Goal: Navigation & Orientation: Find specific page/section

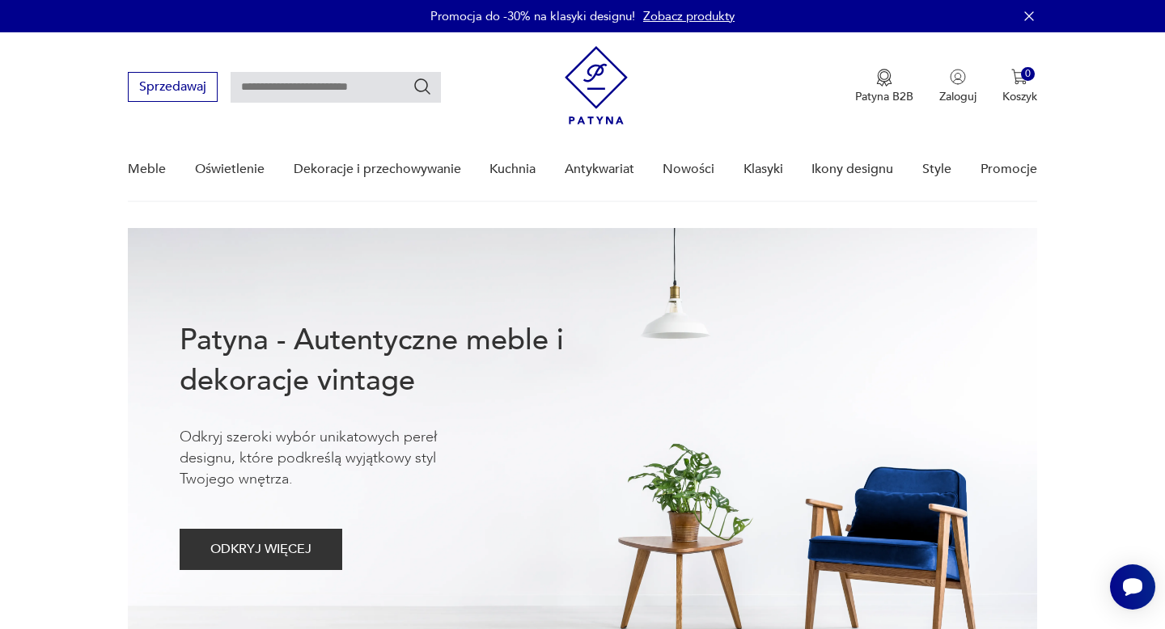
click at [357, 89] on input "text" at bounding box center [336, 87] width 210 height 31
type input "*"
type input "**********"
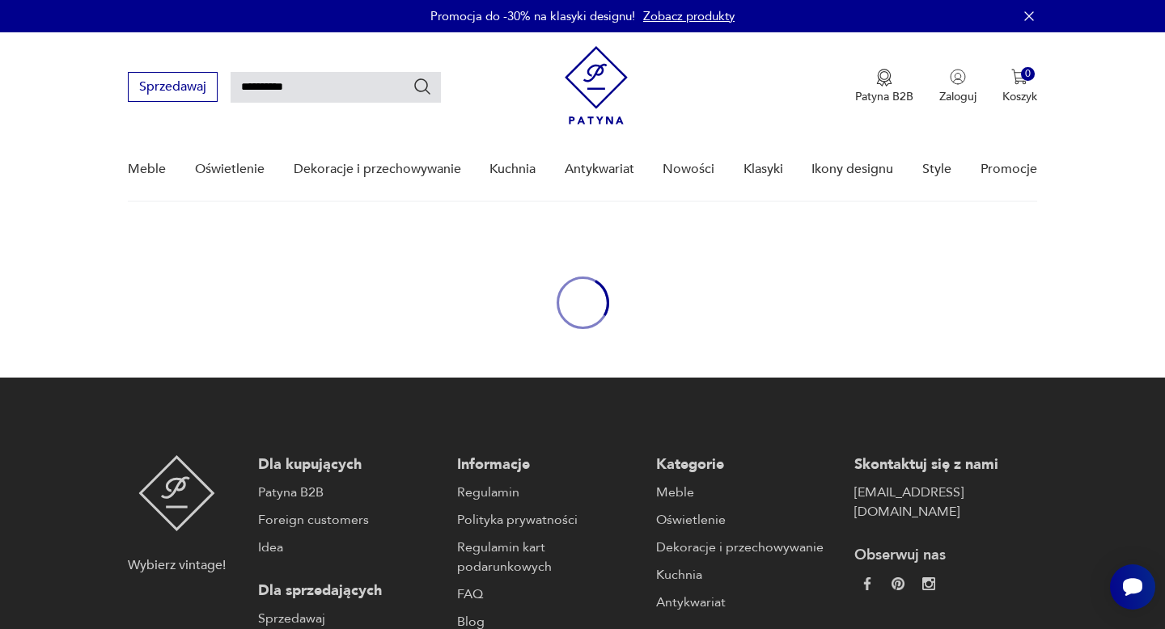
type input "*"
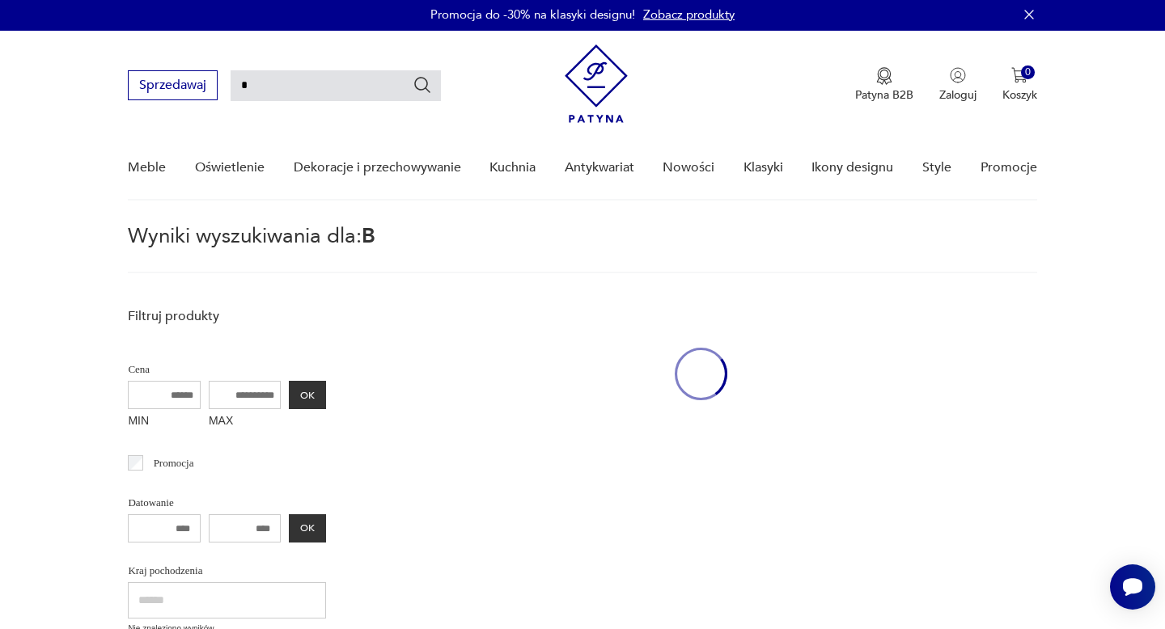
scroll to position [58, 0]
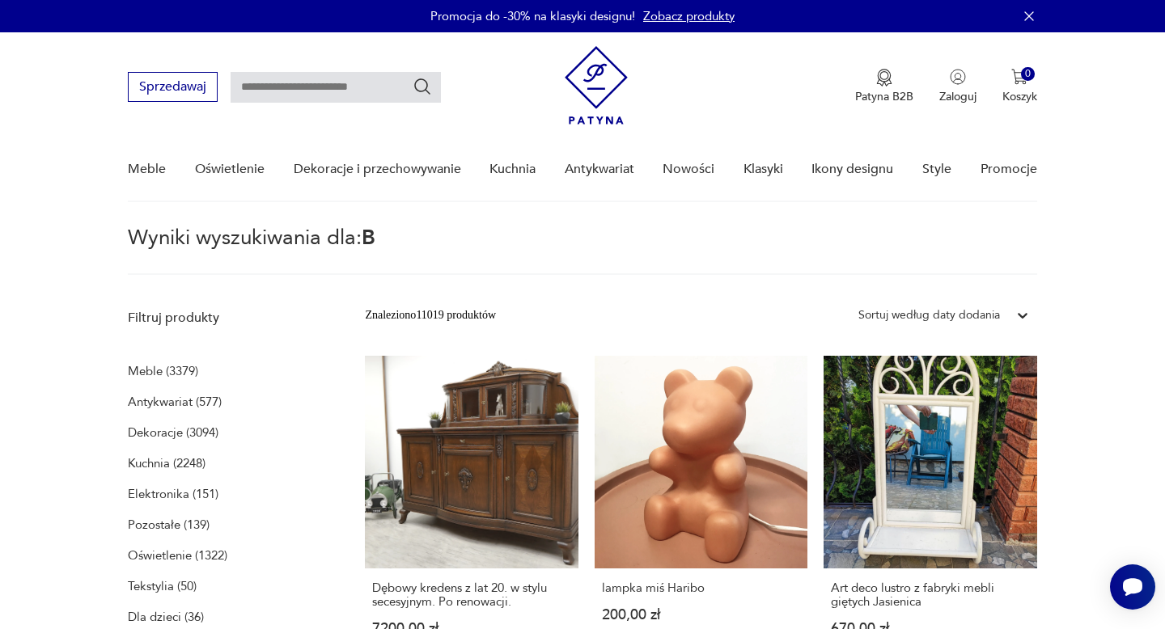
click at [345, 89] on input "text" at bounding box center [336, 87] width 210 height 31
type input "****"
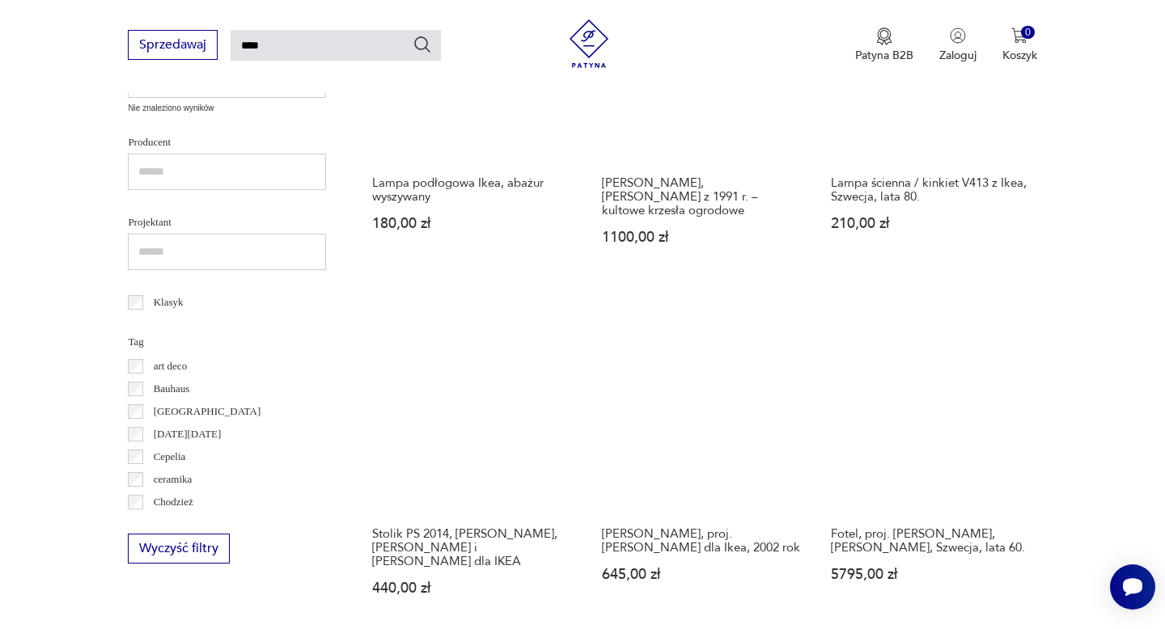
scroll to position [981, 0]
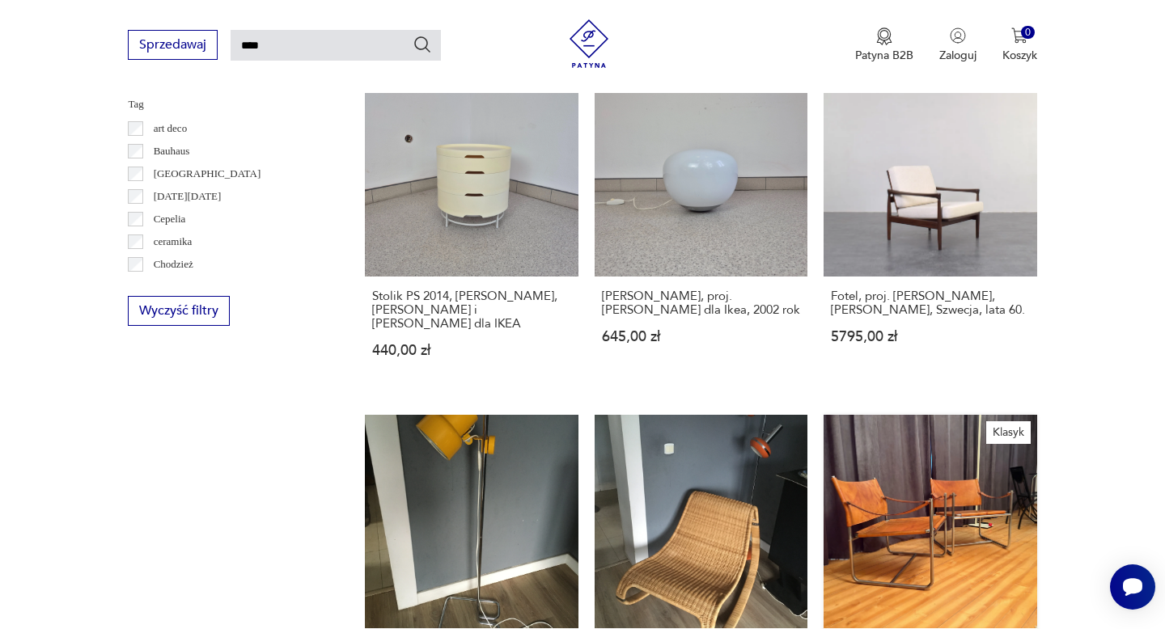
click at [920, 469] on link "Klasyk Para foteli Amiral, proj. [PERSON_NAME], [PERSON_NAME], Szwecja, lata 70…" at bounding box center [929, 577] width 213 height 325
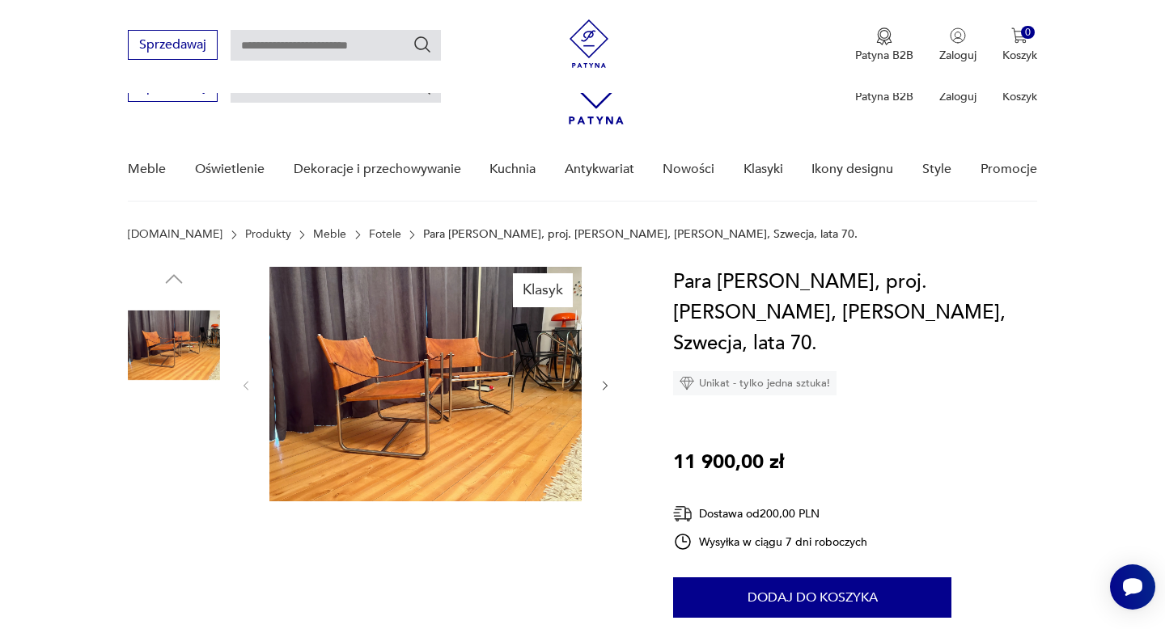
scroll to position [590, 0]
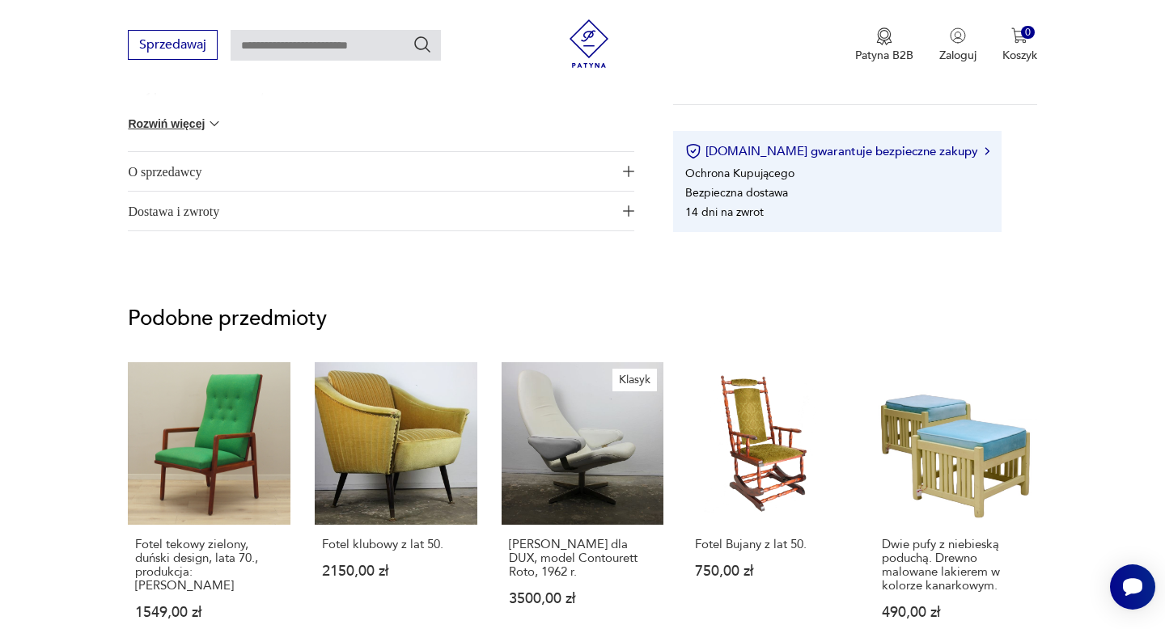
click at [198, 173] on span "O sprzedawcy" at bounding box center [370, 171] width 484 height 39
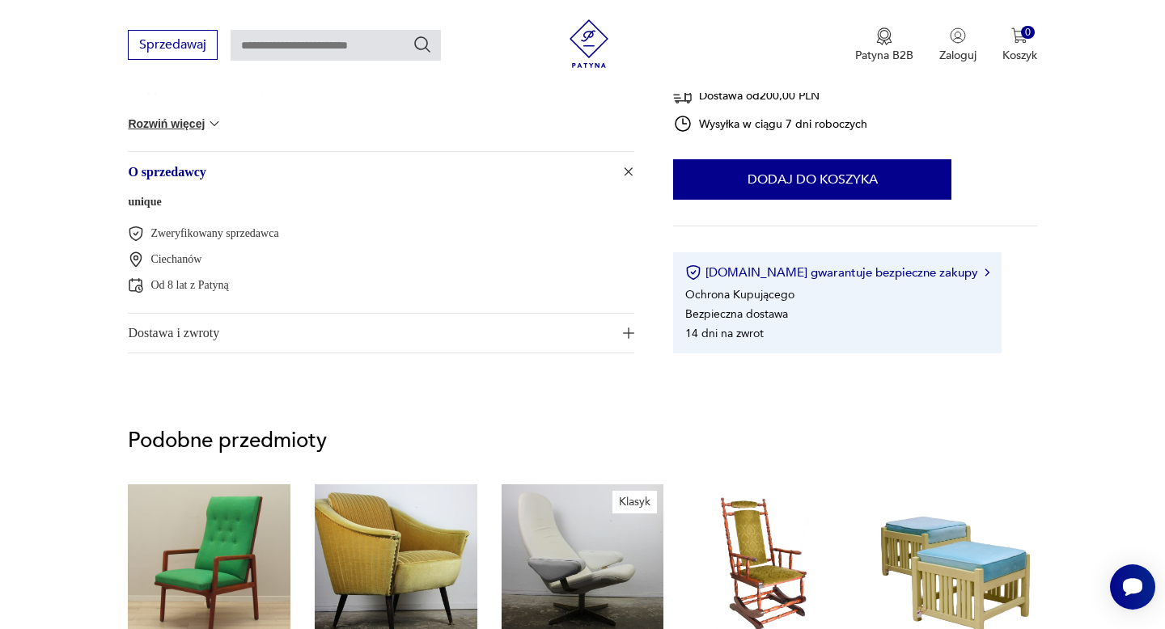
click at [150, 202] on link "unique" at bounding box center [144, 202] width 33 height 12
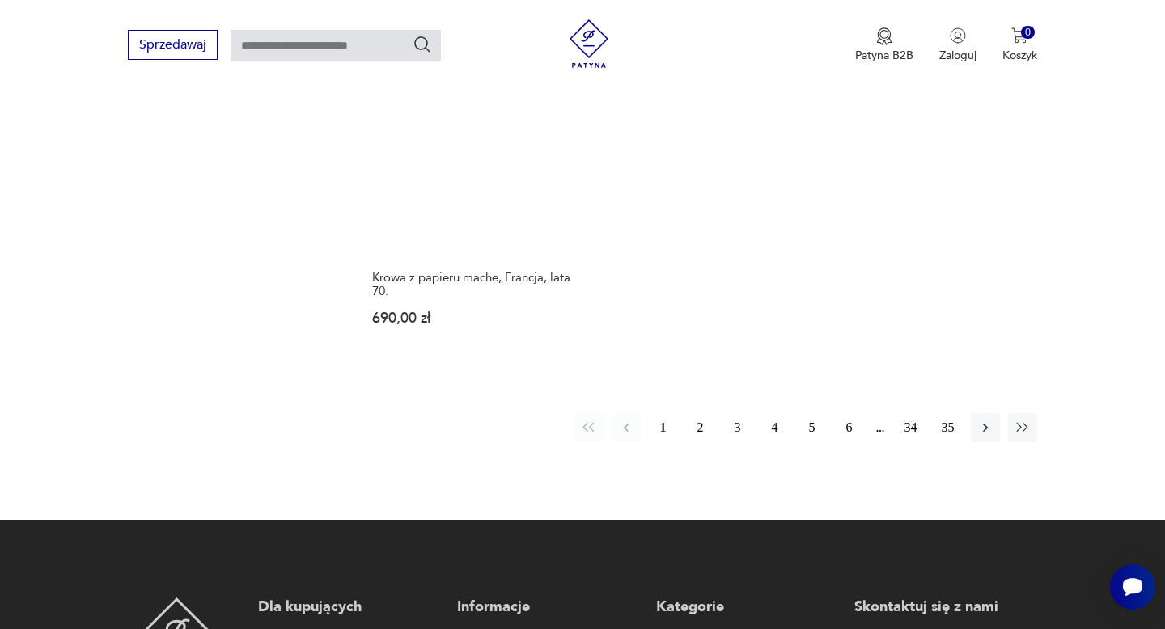
scroll to position [2207, 0]
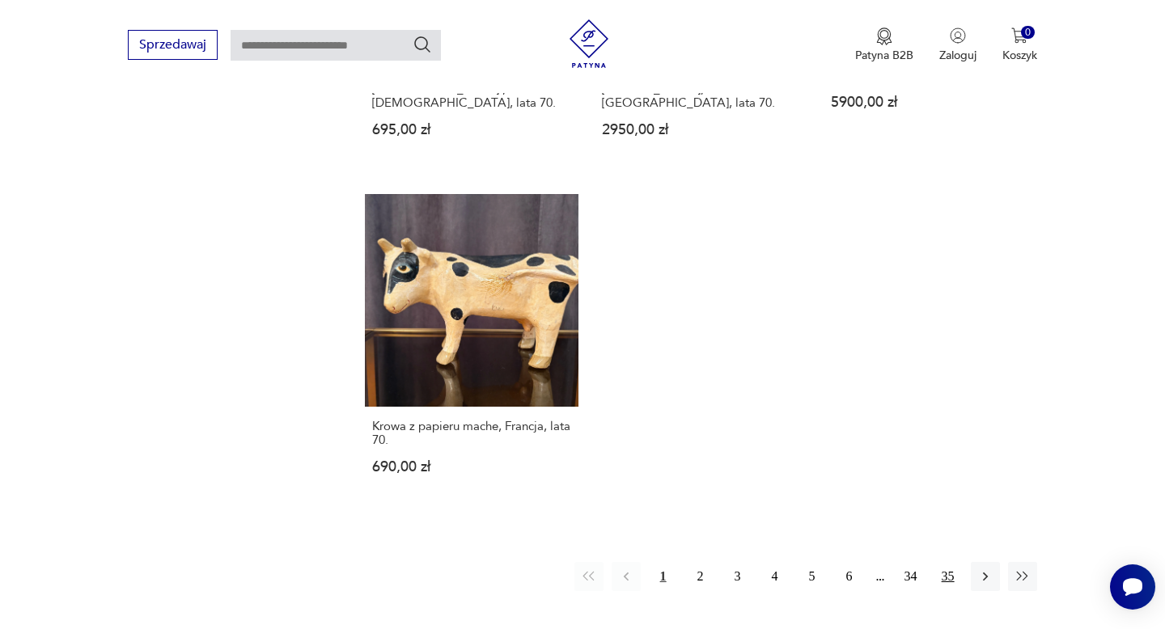
click at [948, 562] on button "35" at bounding box center [947, 576] width 29 height 29
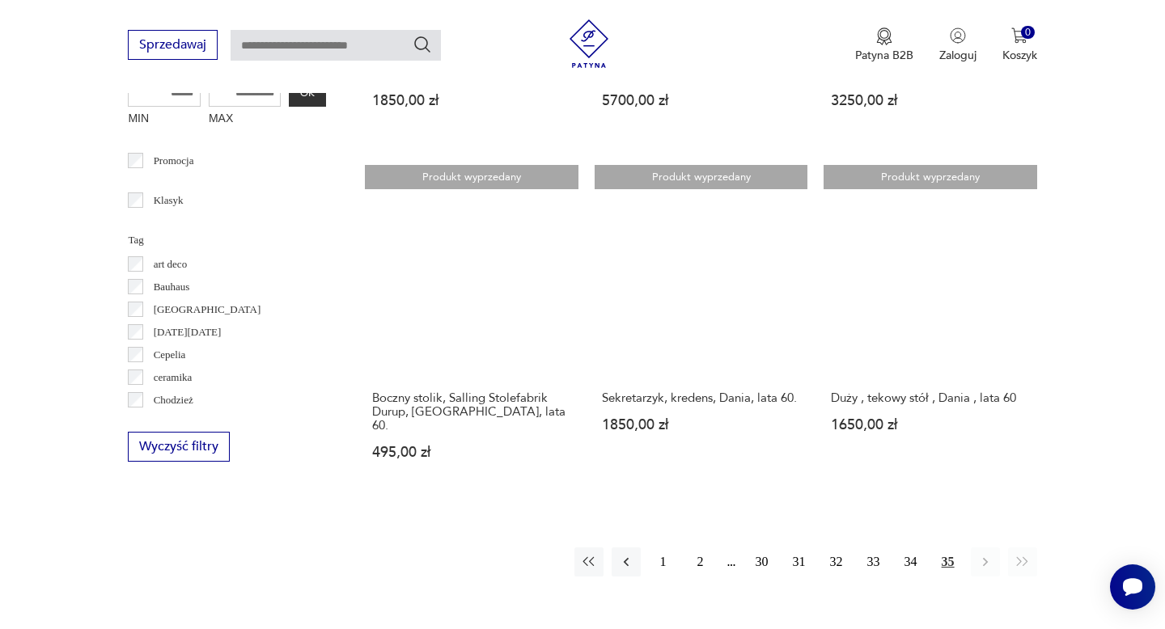
scroll to position [835, 0]
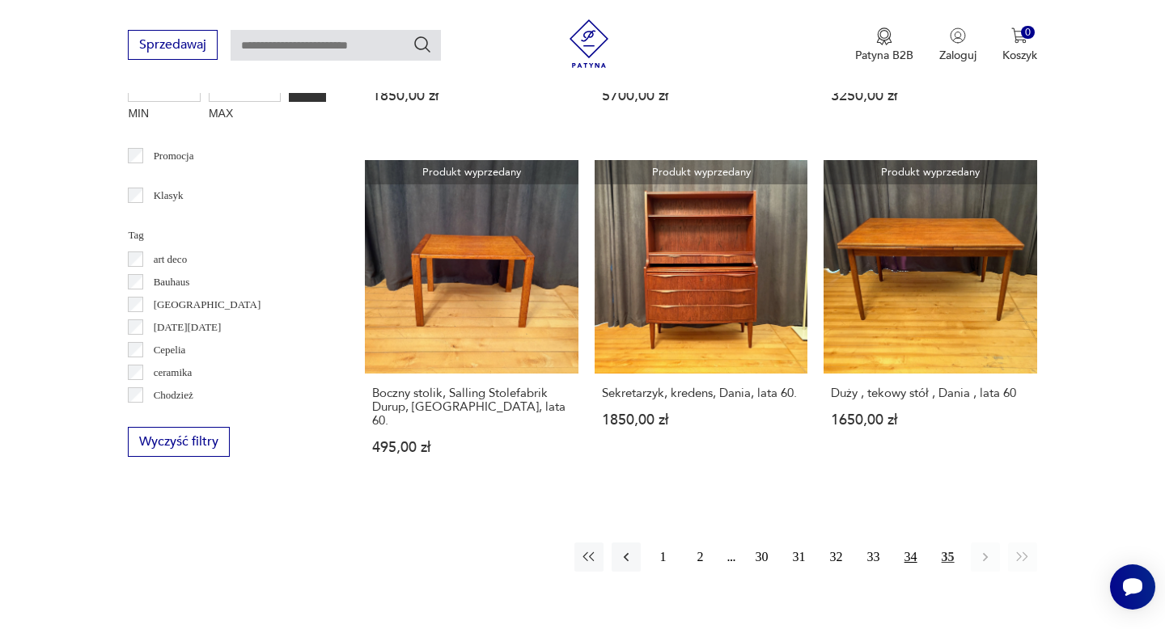
click at [912, 543] on button "34" at bounding box center [910, 557] width 29 height 29
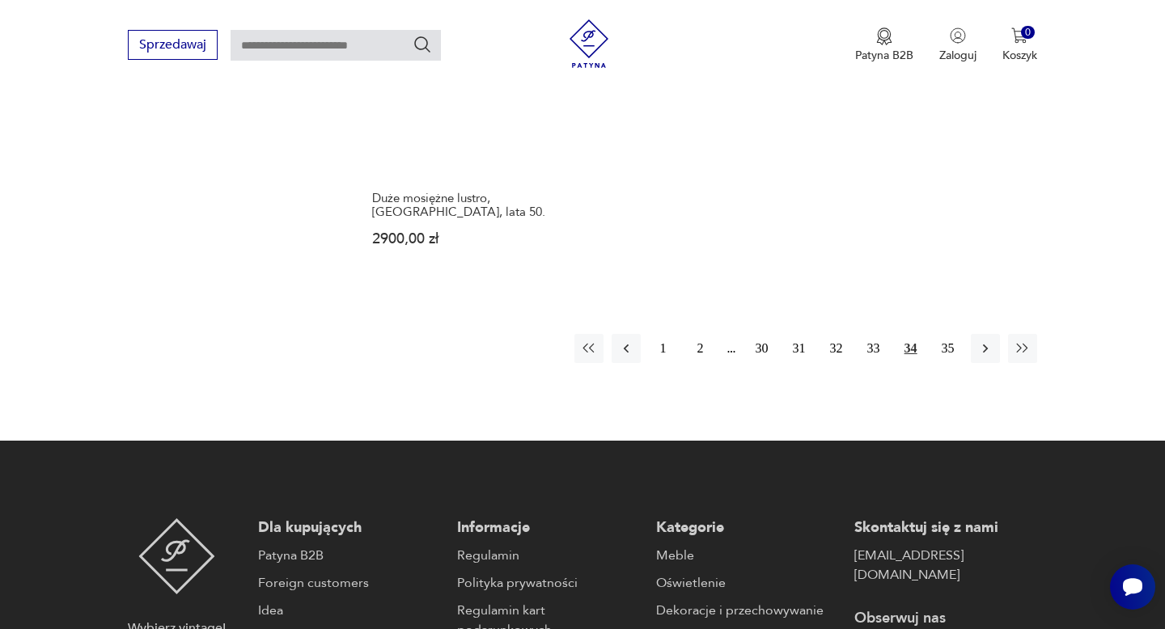
scroll to position [2523, 0]
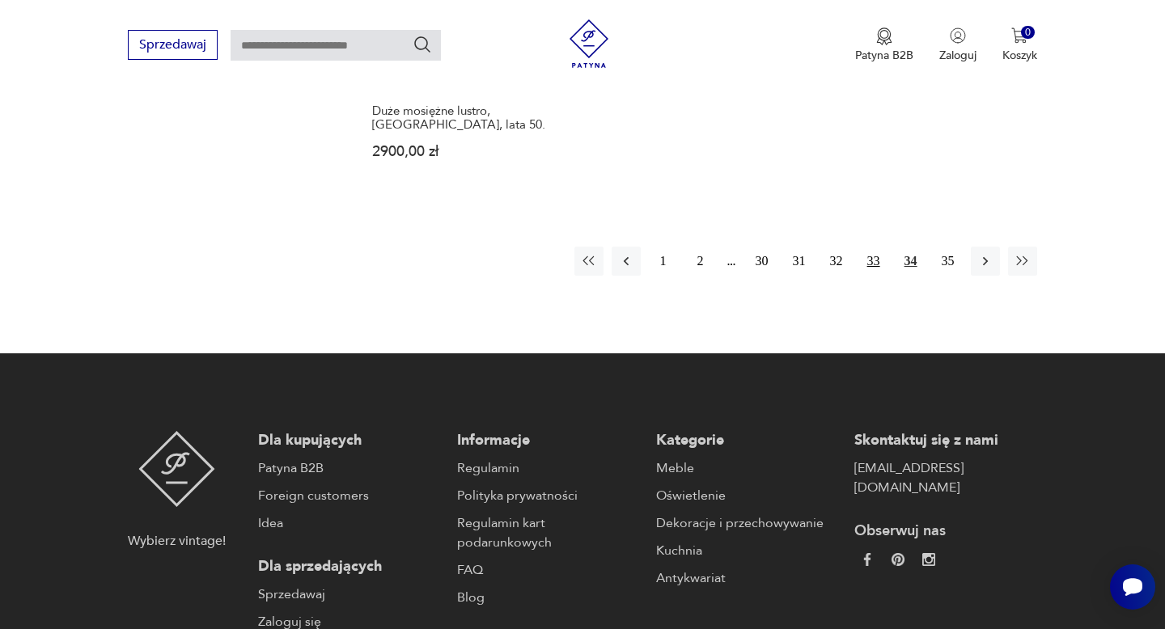
click at [873, 247] on button "33" at bounding box center [873, 261] width 29 height 29
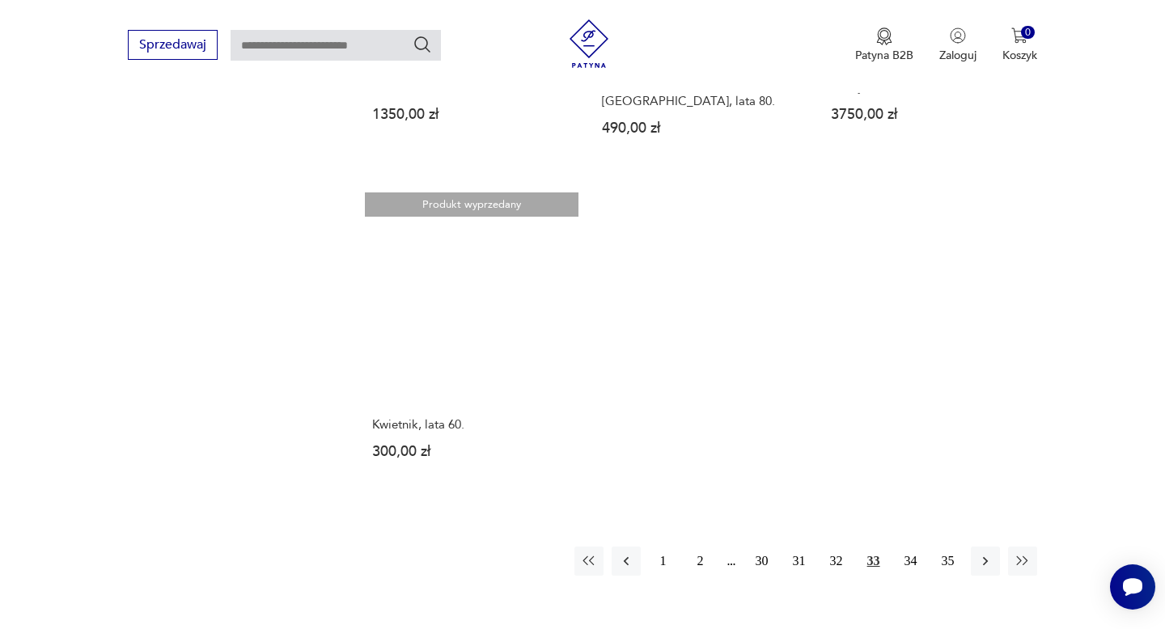
scroll to position [2252, 0]
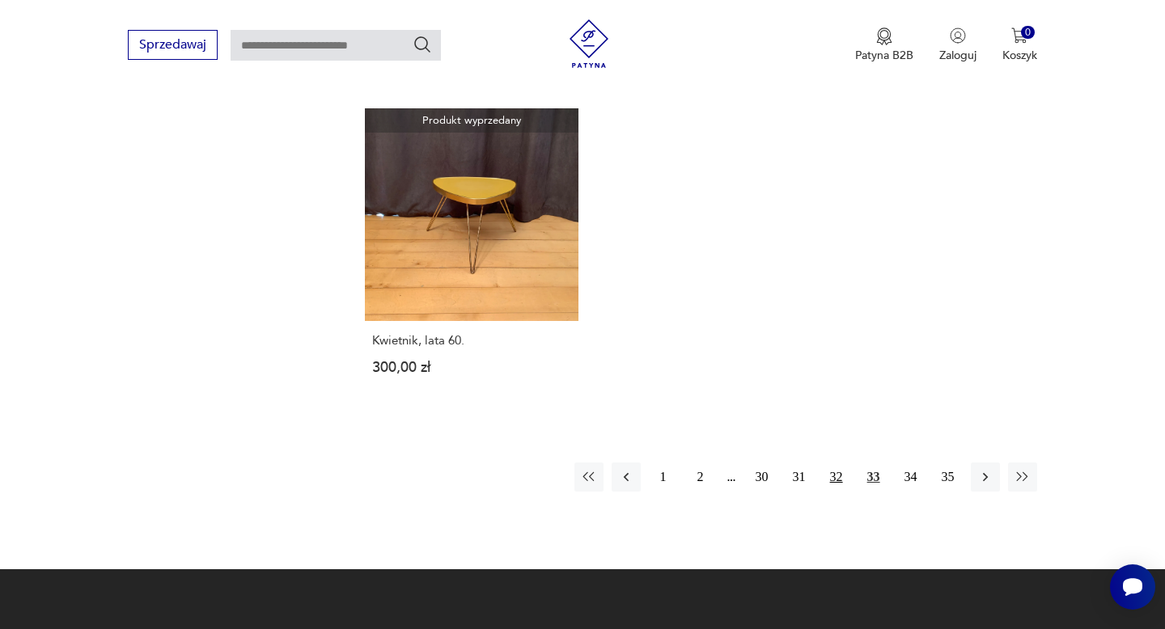
click at [835, 463] on button "32" at bounding box center [836, 477] width 29 height 29
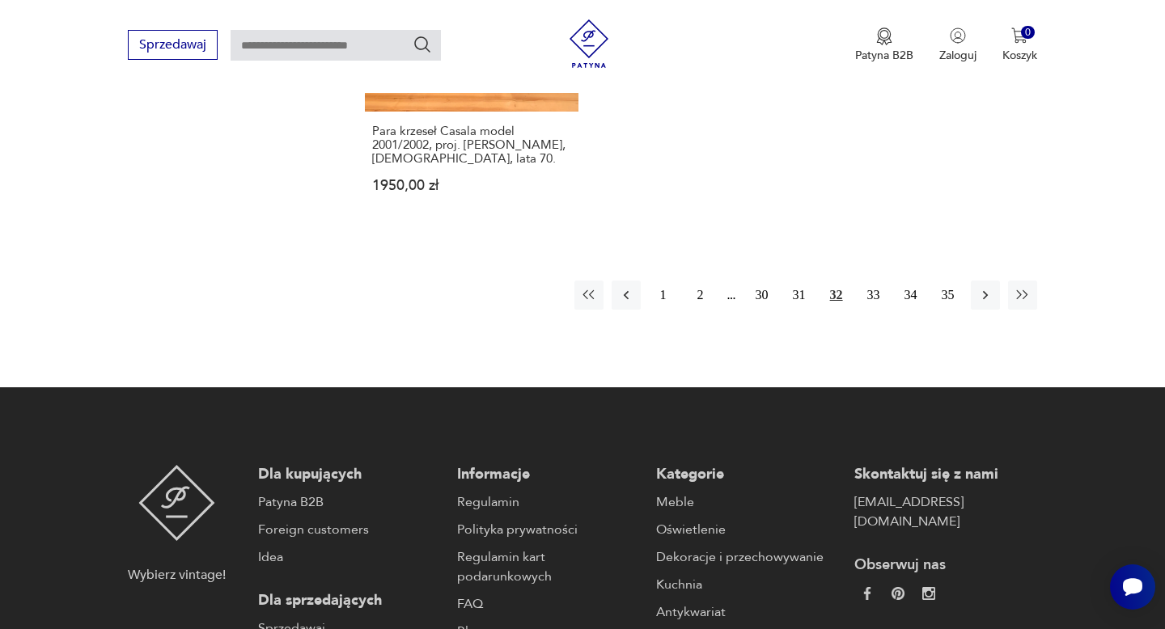
scroll to position [2489, 0]
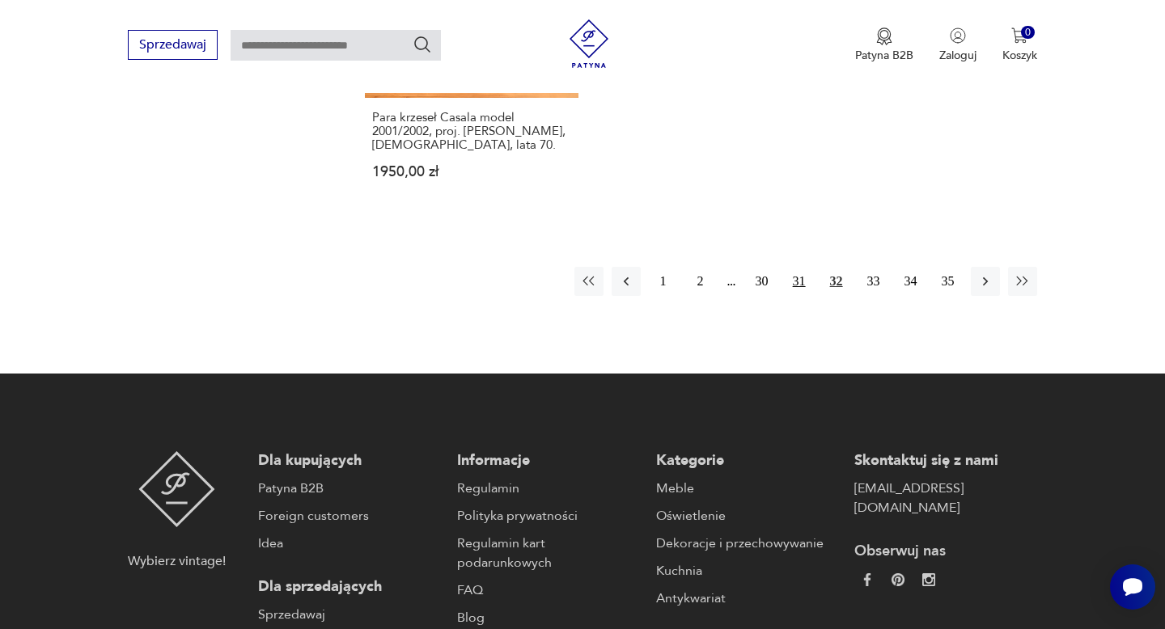
click at [803, 267] on button "31" at bounding box center [799, 281] width 29 height 29
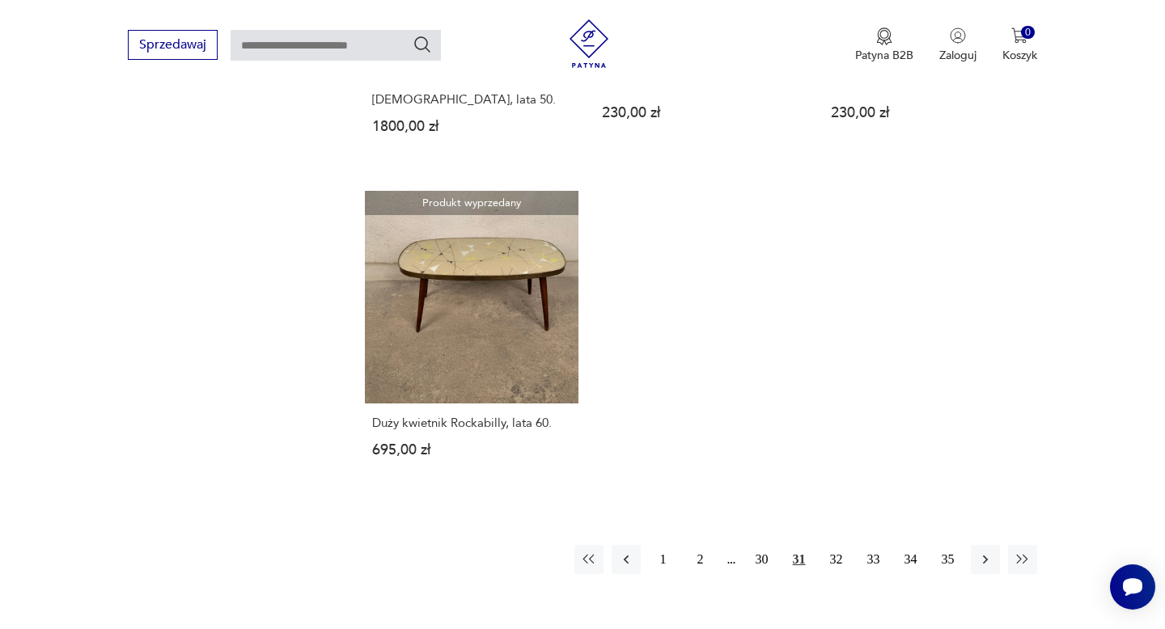
scroll to position [2129, 0]
click at [765, 544] on button "30" at bounding box center [761, 558] width 29 height 29
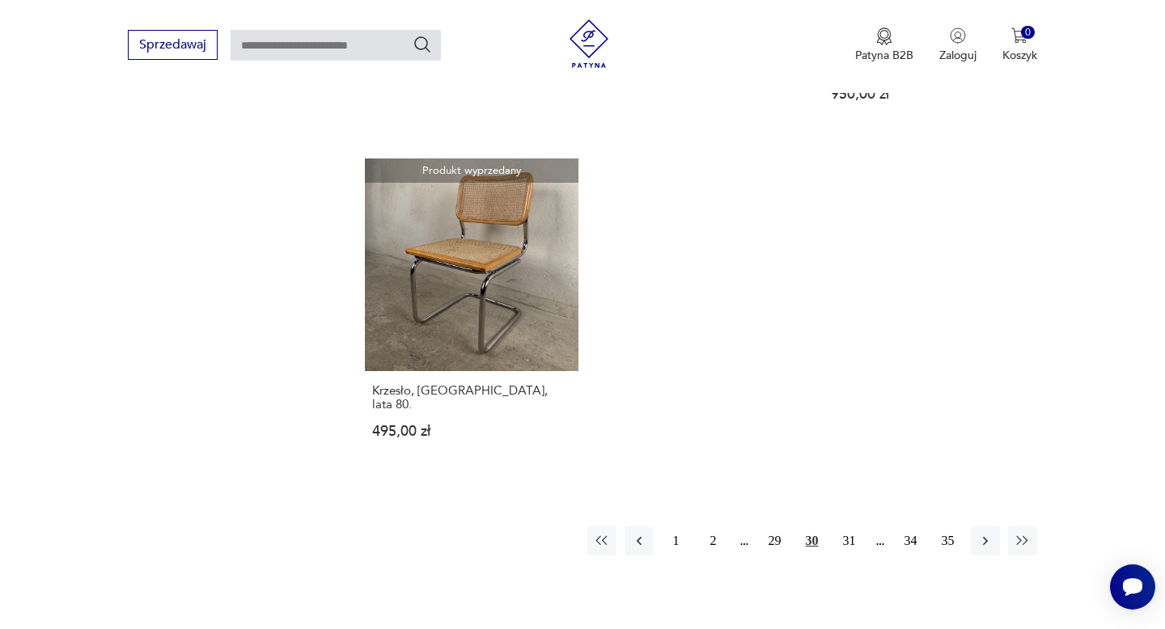
scroll to position [2168, 0]
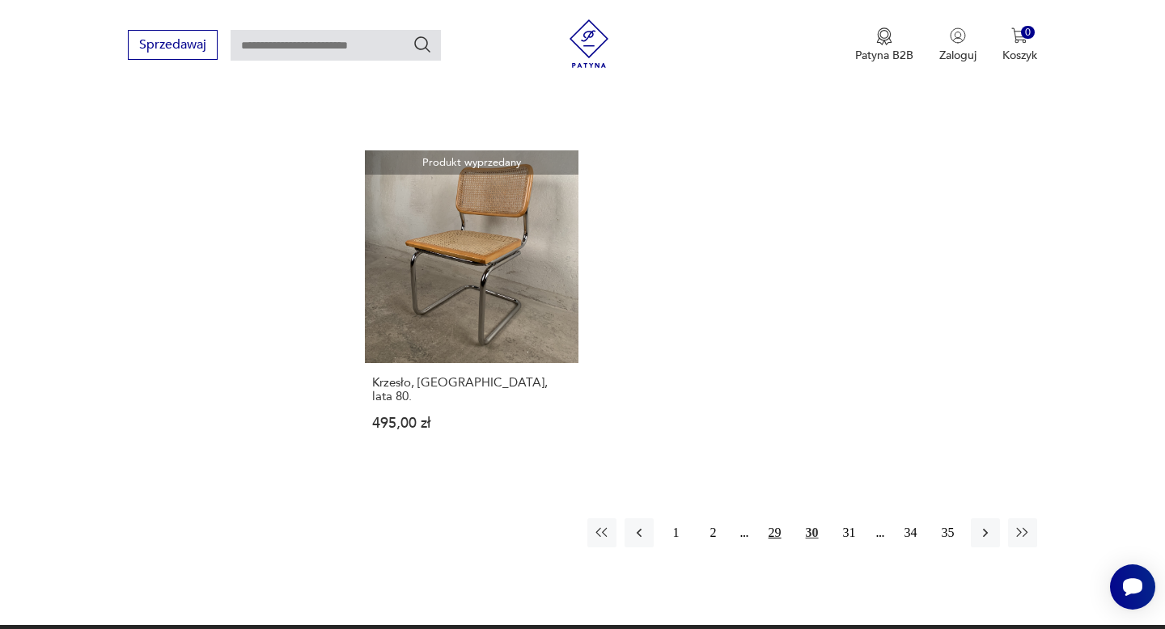
click at [775, 518] on button "29" at bounding box center [774, 532] width 29 height 29
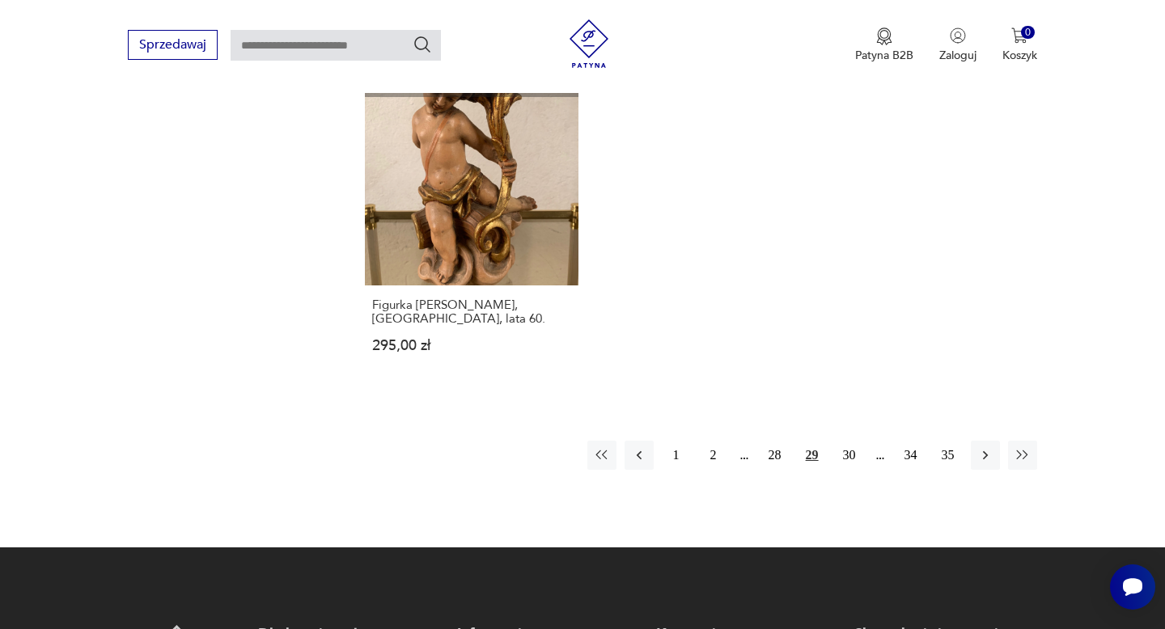
scroll to position [2299, 0]
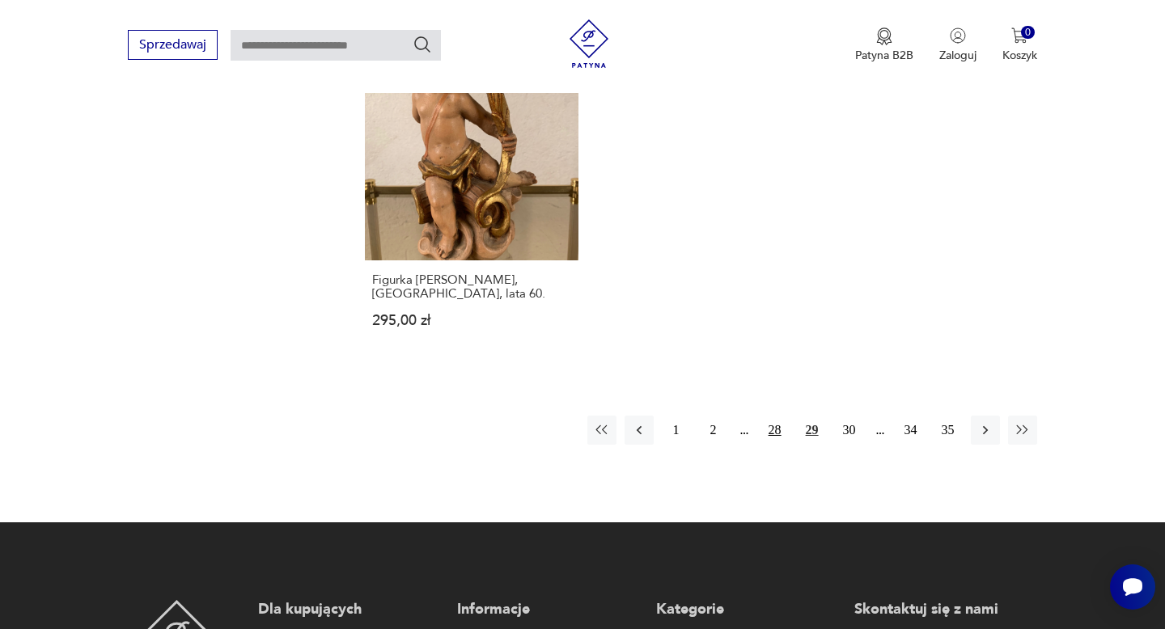
click at [774, 417] on button "28" at bounding box center [774, 430] width 29 height 29
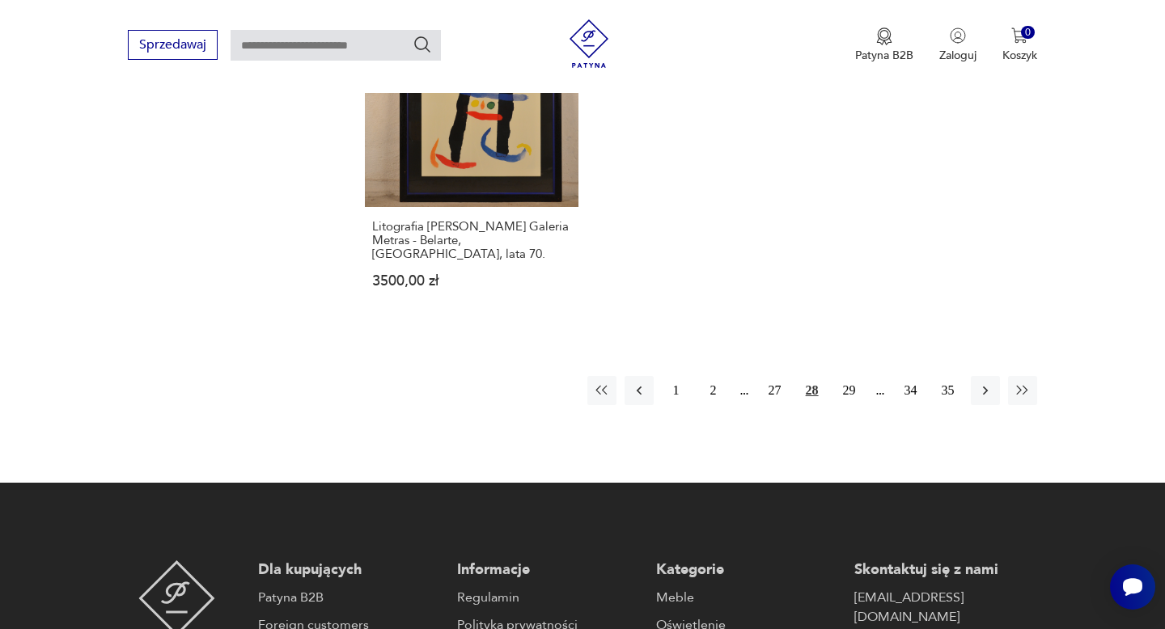
scroll to position [2307, 0]
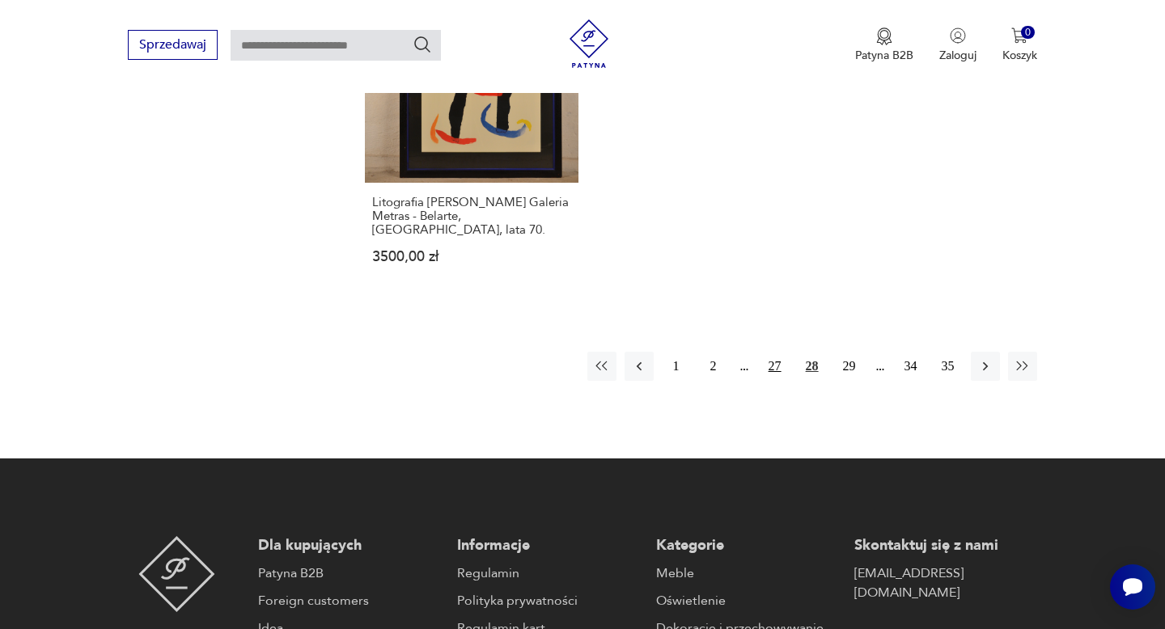
click at [774, 352] on button "27" at bounding box center [774, 366] width 29 height 29
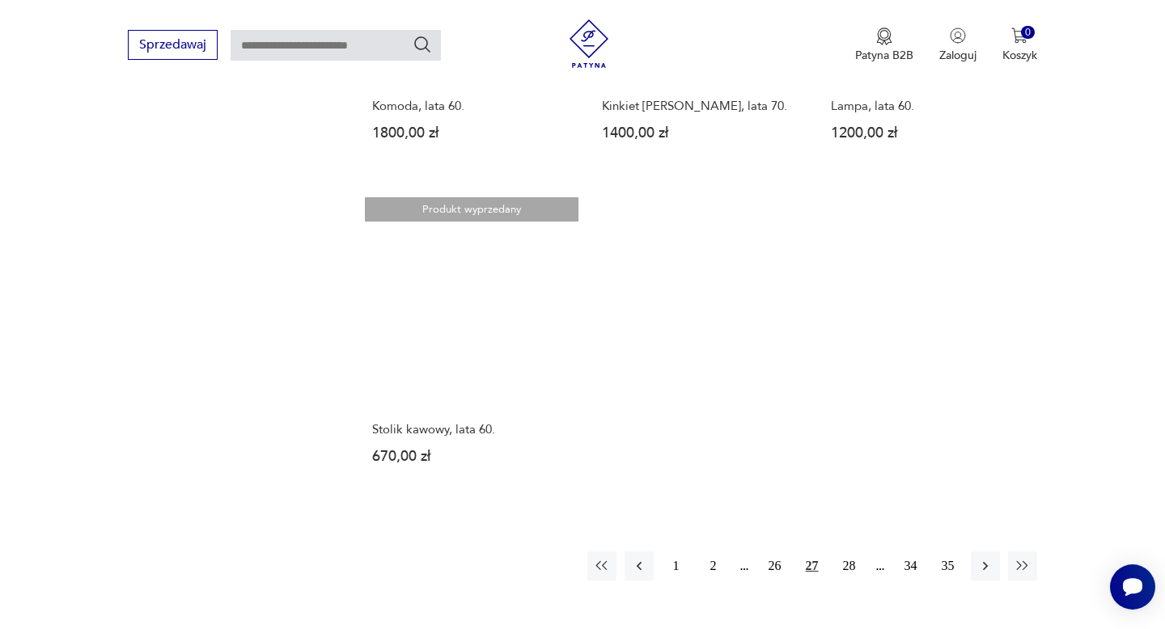
scroll to position [2083, 0]
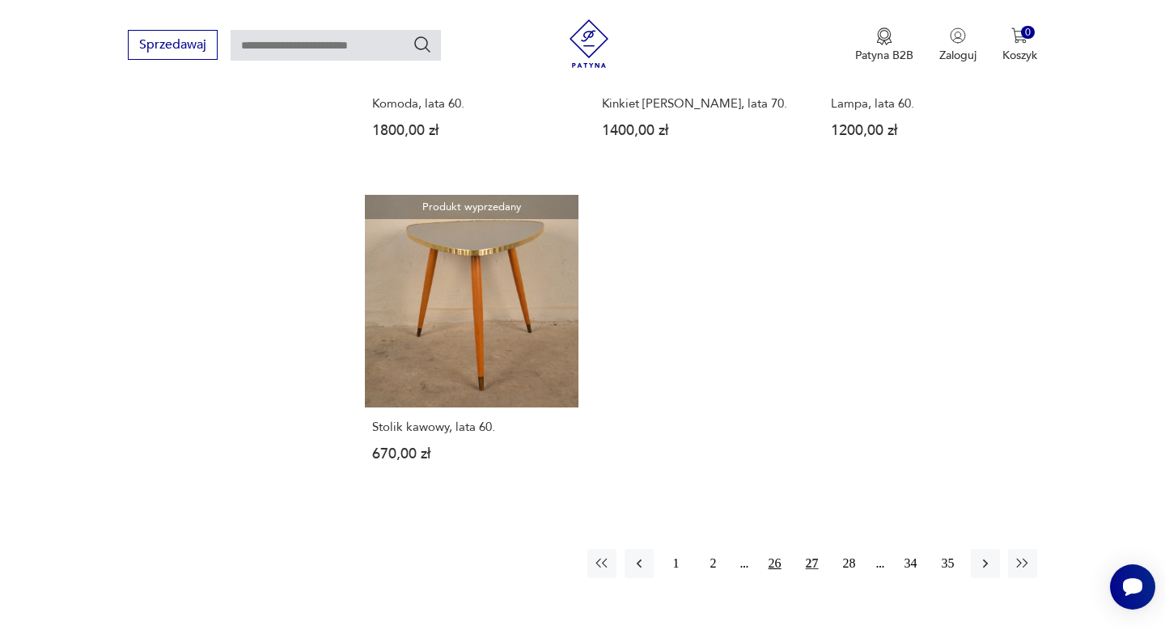
click at [774, 564] on button "26" at bounding box center [774, 563] width 29 height 29
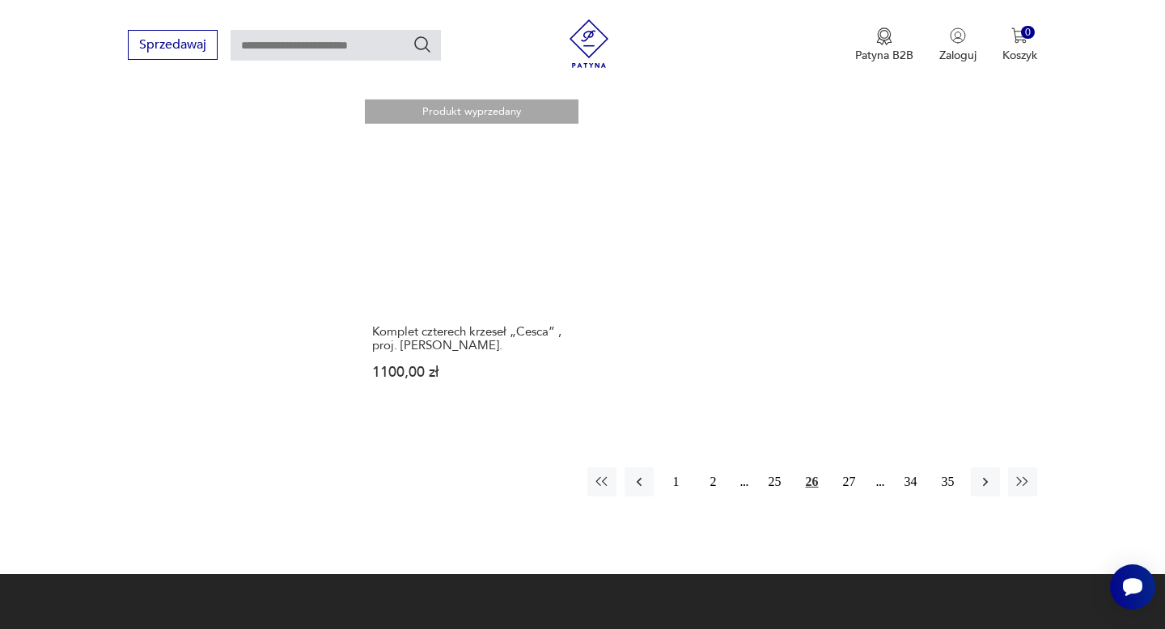
scroll to position [2186, 0]
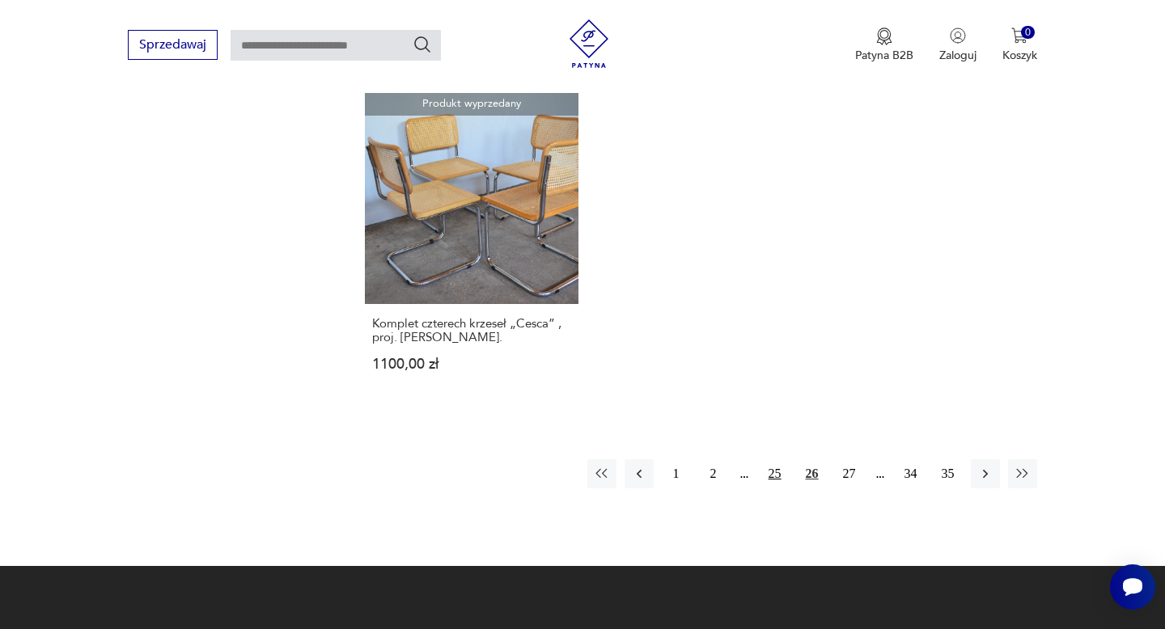
click at [776, 469] on button "25" at bounding box center [774, 473] width 29 height 29
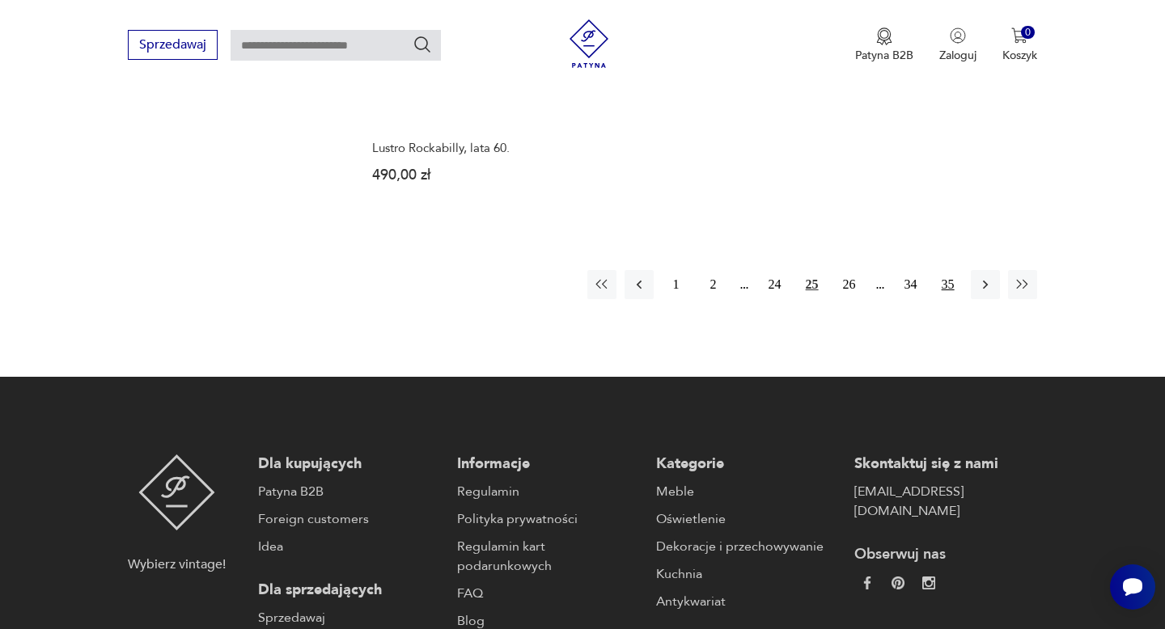
scroll to position [2411, 0]
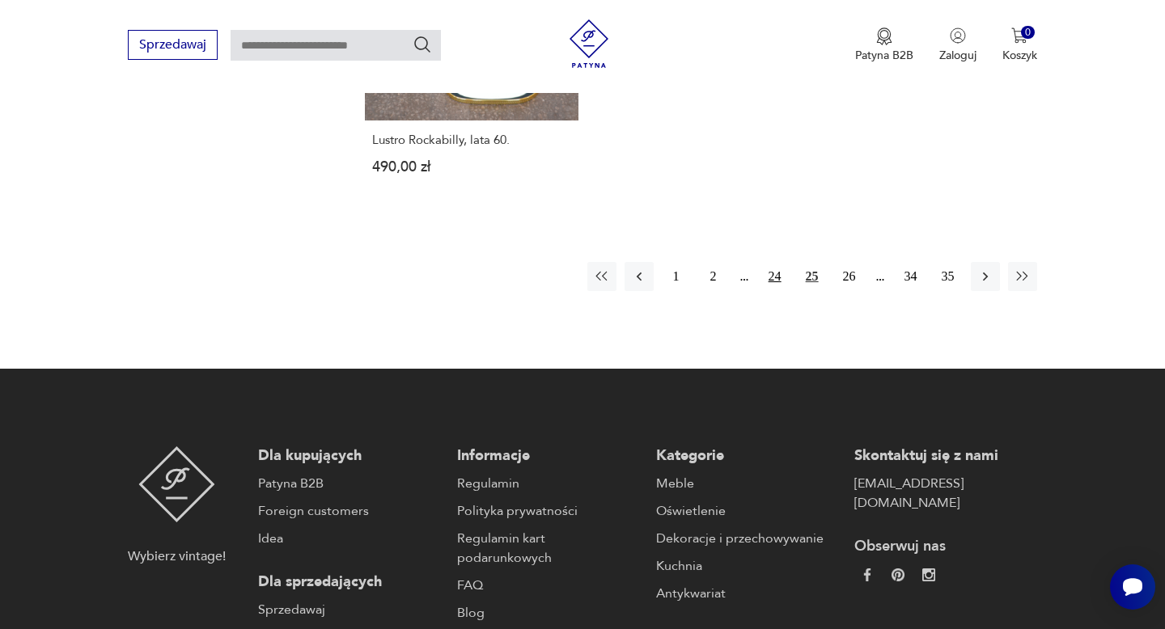
click at [775, 263] on button "24" at bounding box center [774, 276] width 29 height 29
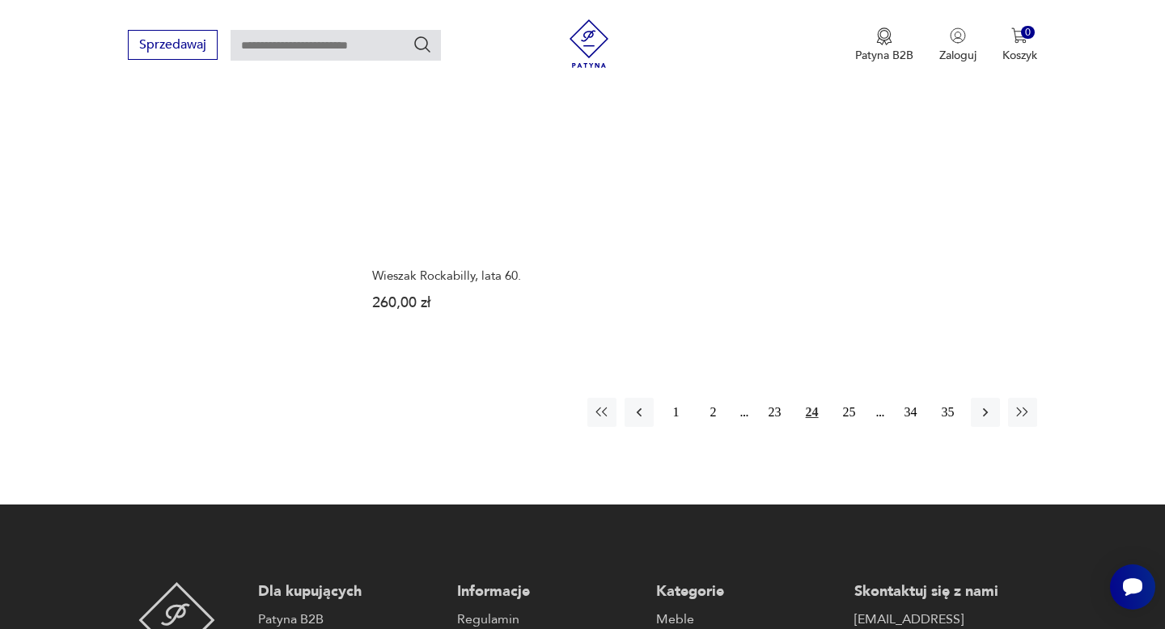
scroll to position [2292, 0]
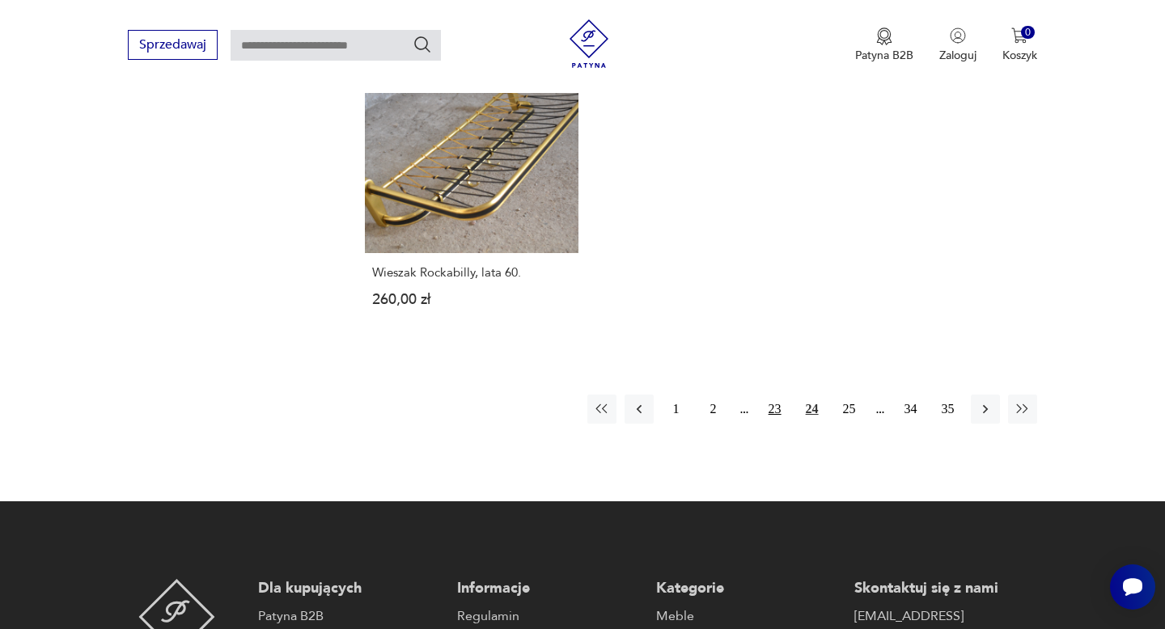
click at [776, 395] on button "23" at bounding box center [774, 409] width 29 height 29
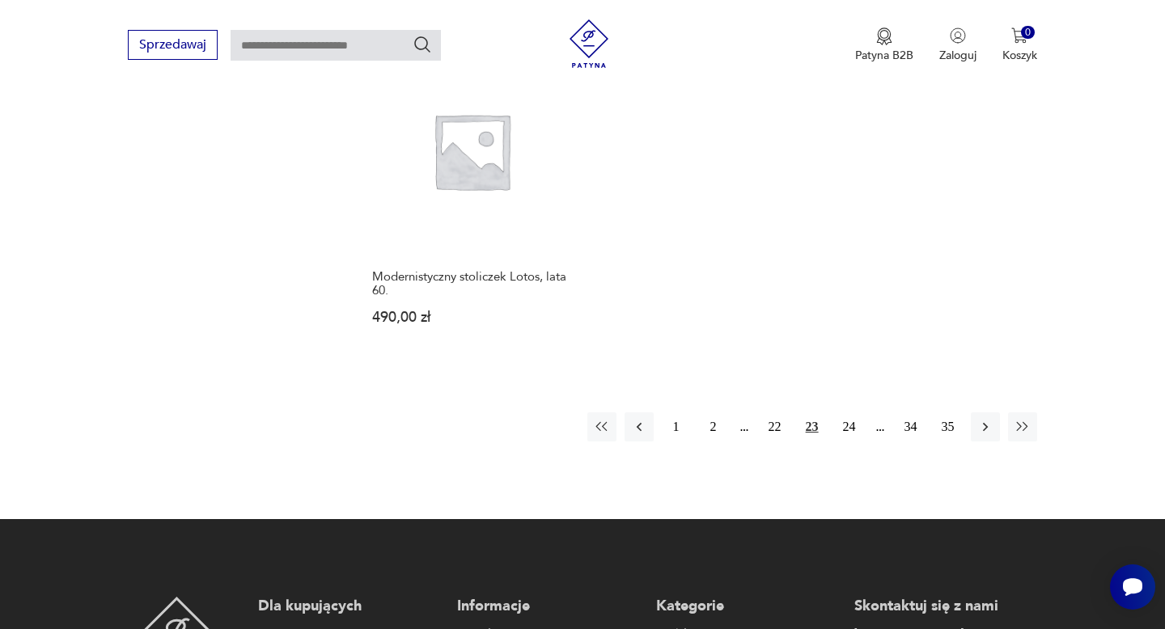
scroll to position [2472, 0]
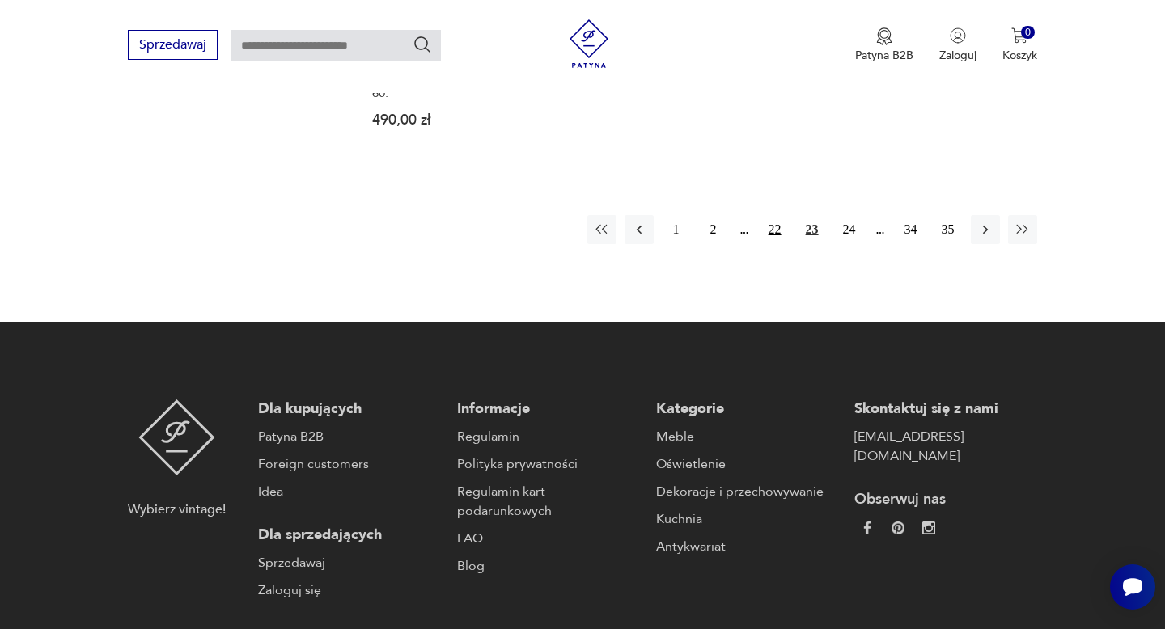
click at [775, 215] on button "22" at bounding box center [774, 229] width 29 height 29
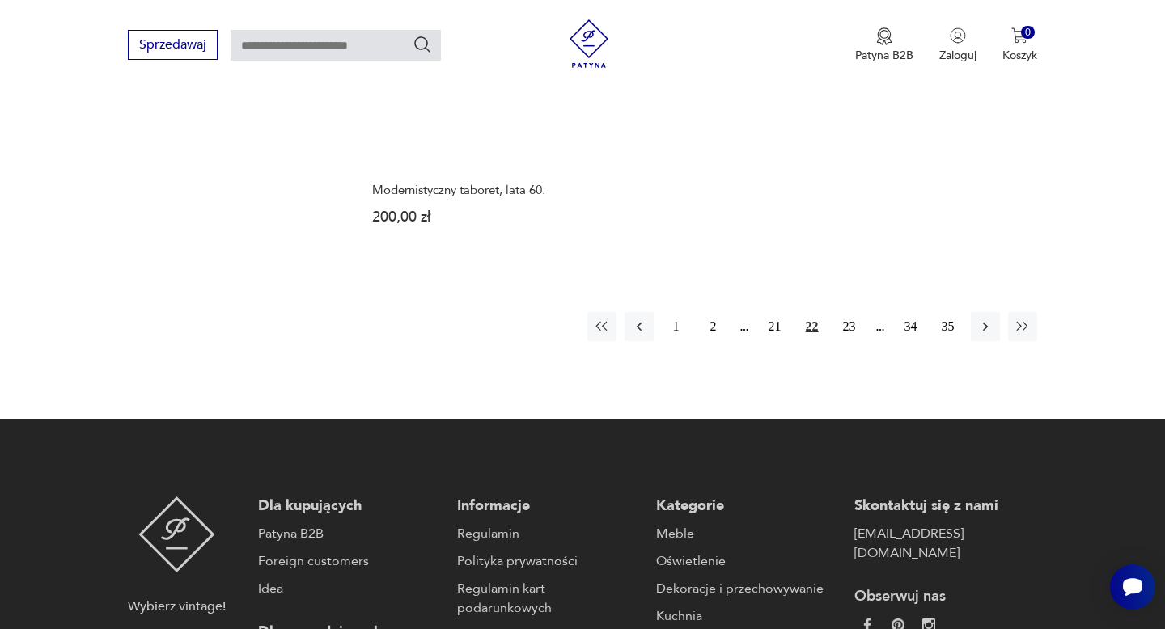
scroll to position [2396, 0]
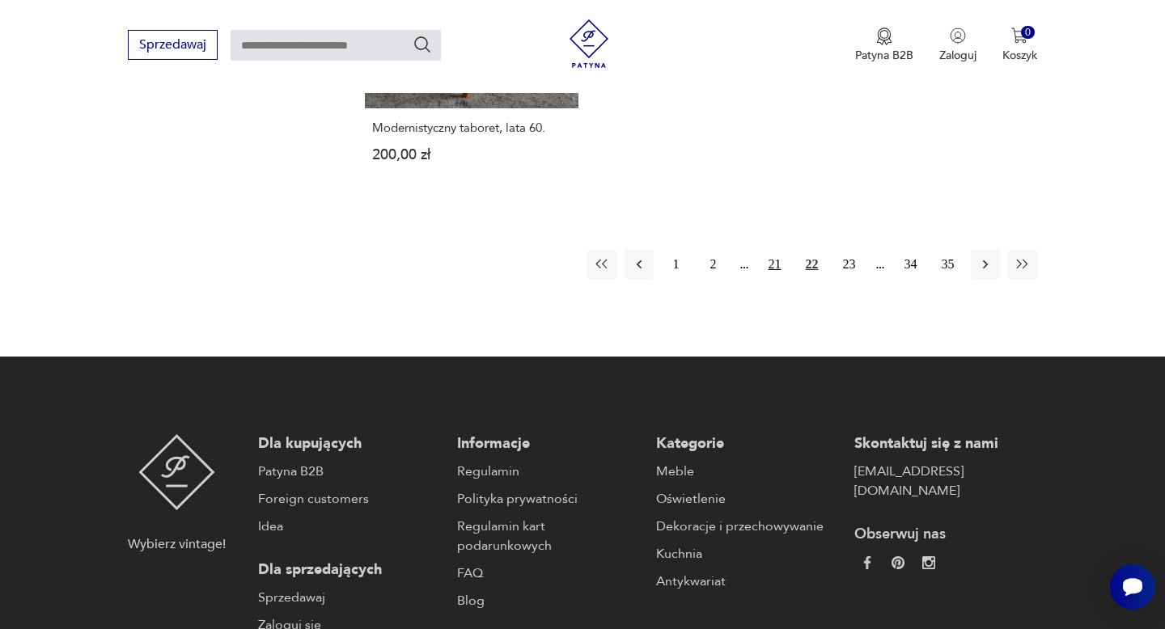
click at [772, 261] on button "21" at bounding box center [774, 264] width 29 height 29
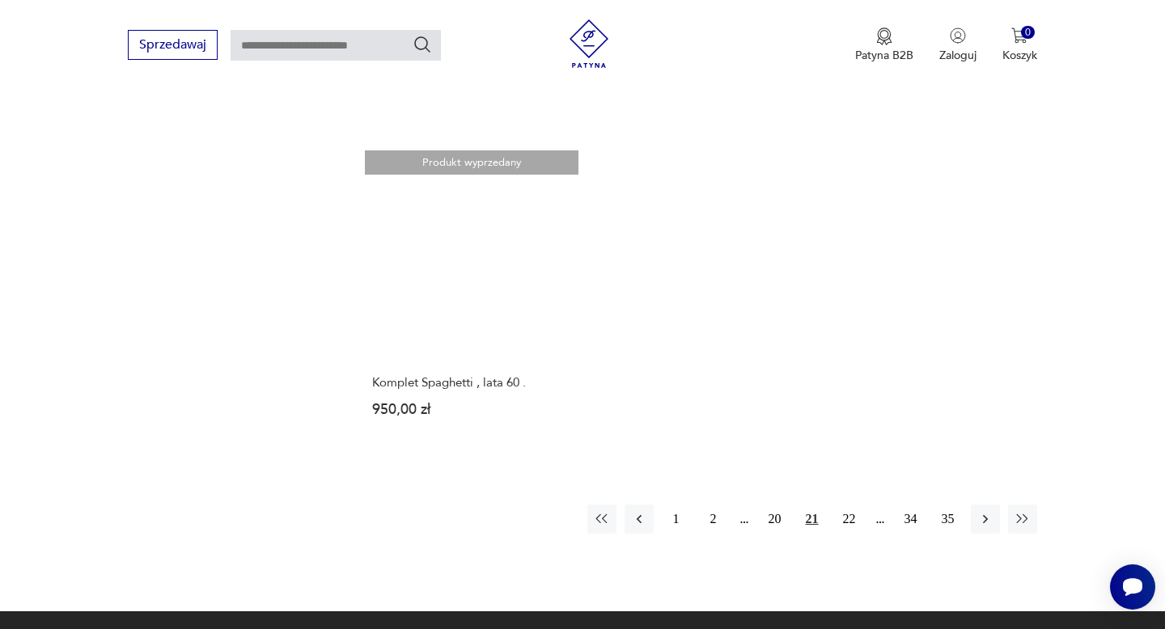
scroll to position [2162, 0]
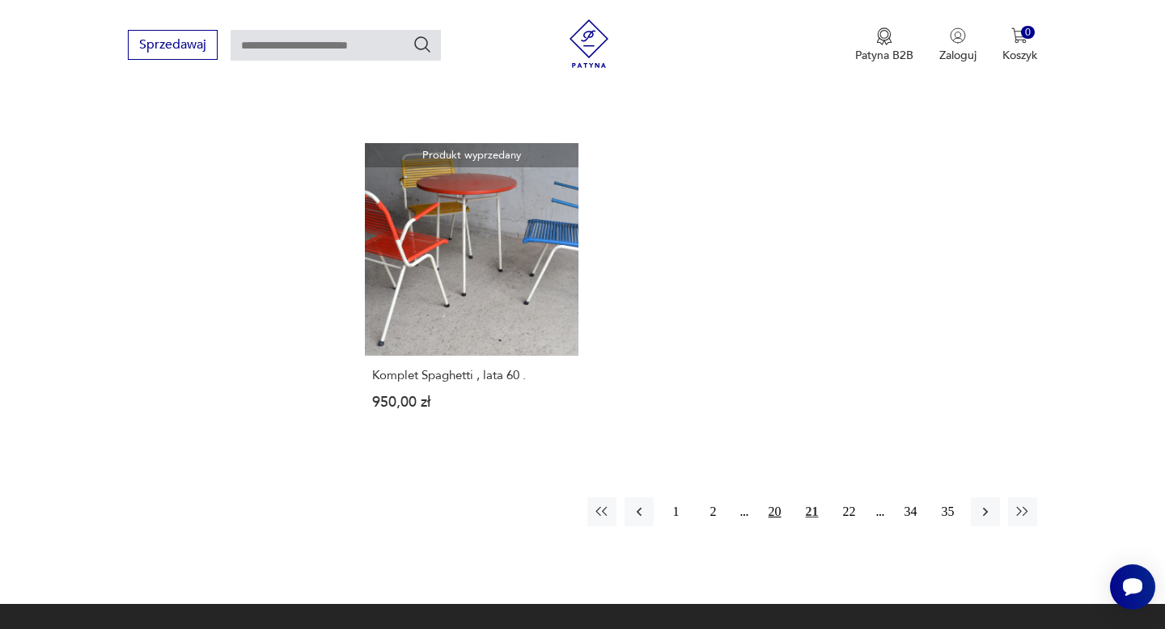
click at [776, 511] on button "20" at bounding box center [774, 511] width 29 height 29
